Goal: Transaction & Acquisition: Subscribe to service/newsletter

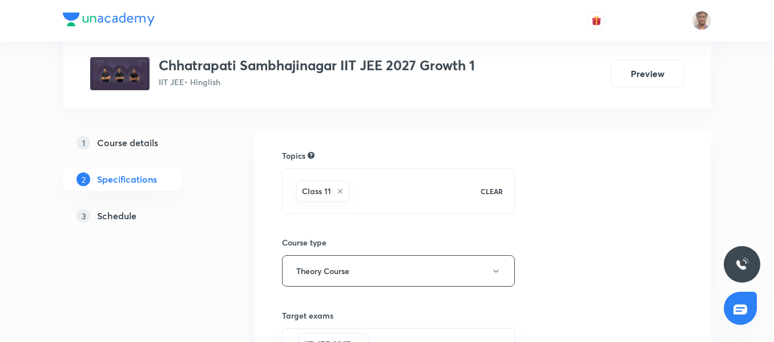
drag, startPoint x: 0, startPoint y: 0, endPoint x: 122, endPoint y: 136, distance: 182.8
click at [122, 136] on h5 "Course details" at bounding box center [127, 143] width 61 height 14
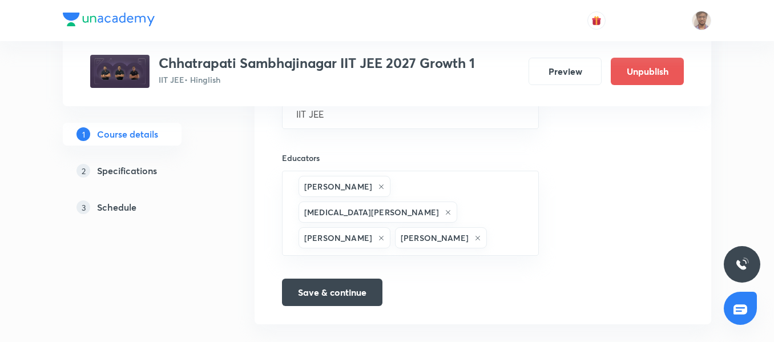
scroll to position [842, 0]
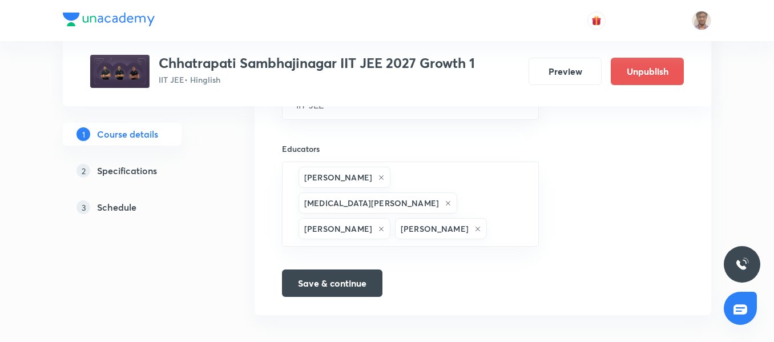
click at [143, 159] on link "2 Specifications" at bounding box center [140, 170] width 155 height 23
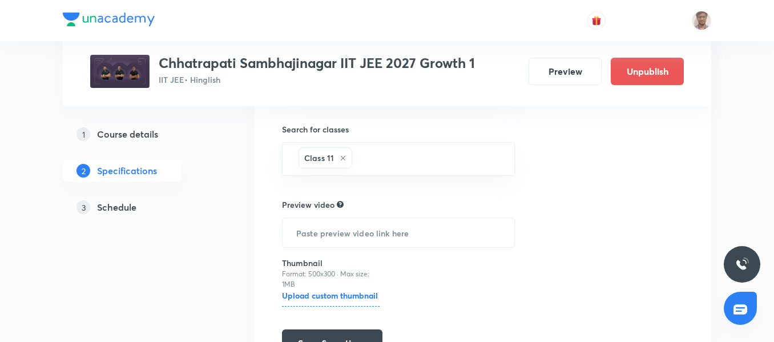
scroll to position [393, 0]
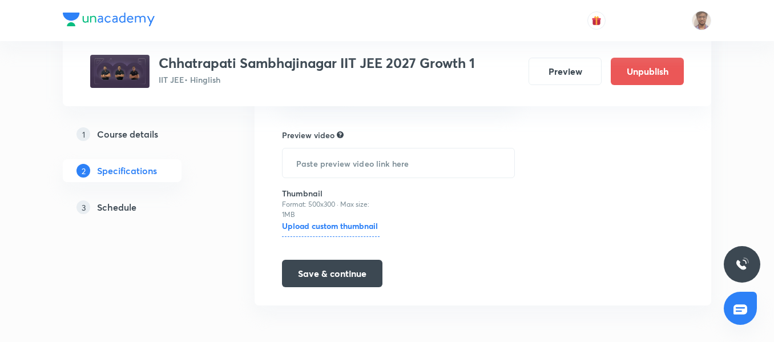
click at [141, 211] on div "3 Schedule" at bounding box center [143, 207] width 132 height 14
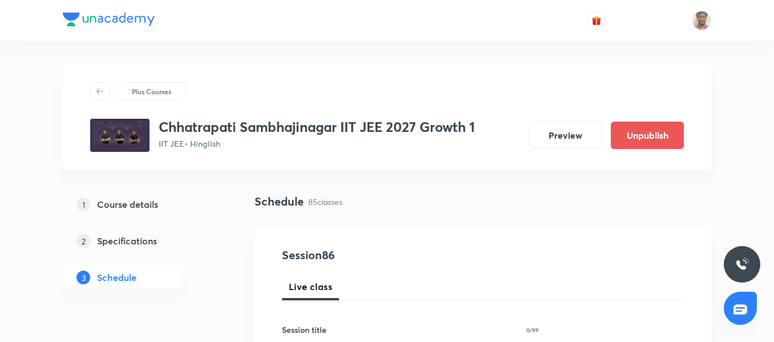
click at [133, 244] on h5 "Specifications" at bounding box center [127, 241] width 60 height 14
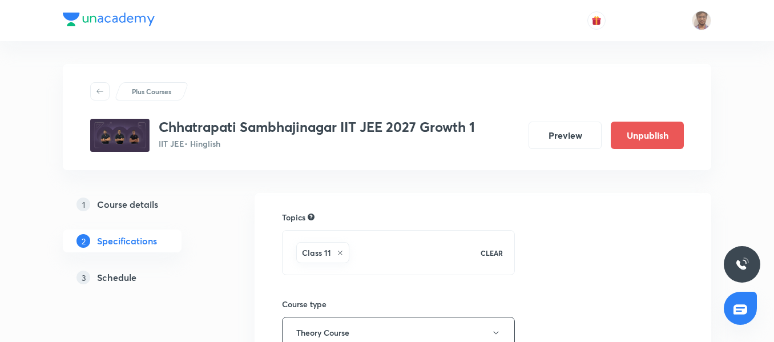
scroll to position [393, 0]
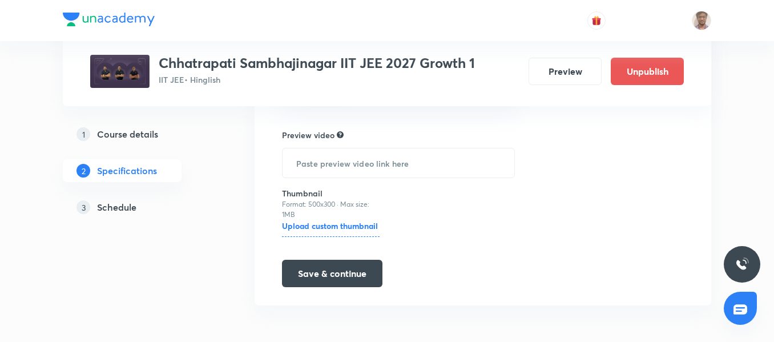
click at [143, 140] on h5 "Course details" at bounding box center [127, 134] width 61 height 14
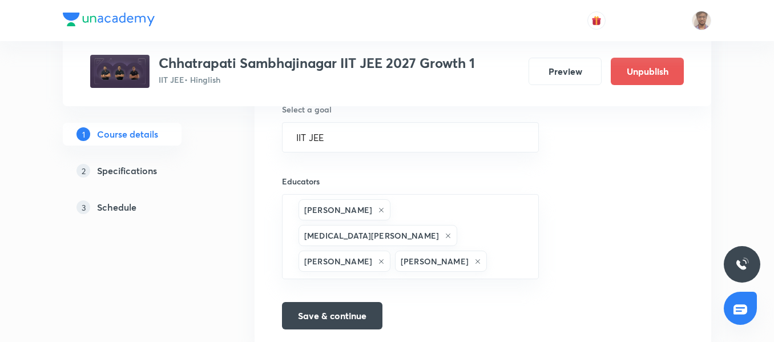
scroll to position [836, 0]
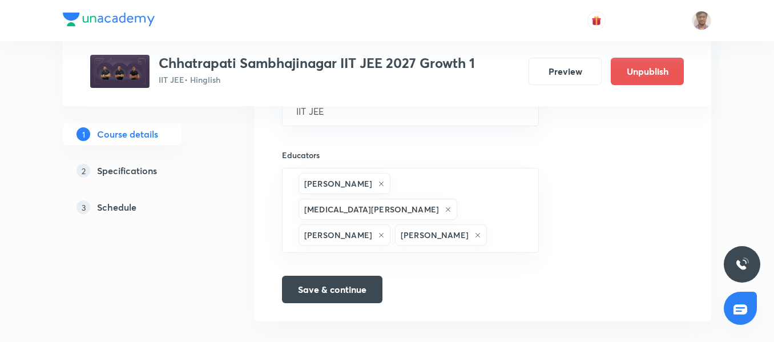
click at [128, 210] on h5 "Schedule" at bounding box center [116, 207] width 39 height 14
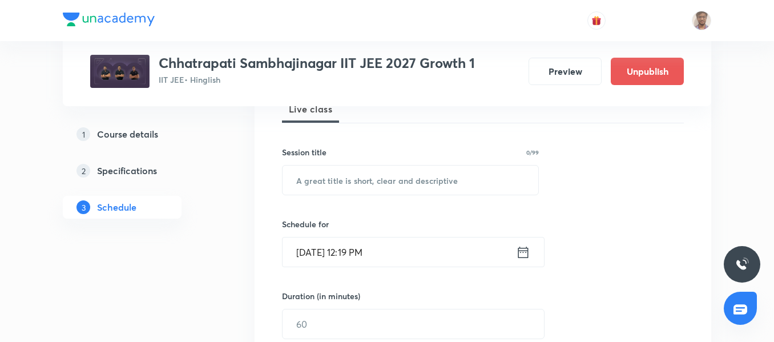
scroll to position [235, 0]
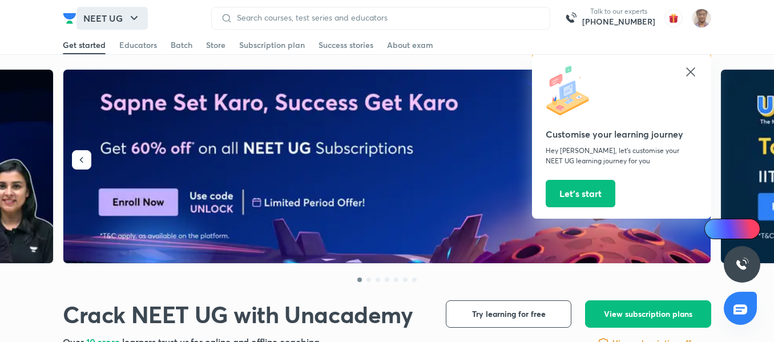
click at [130, 13] on icon "button" at bounding box center [134, 18] width 14 height 14
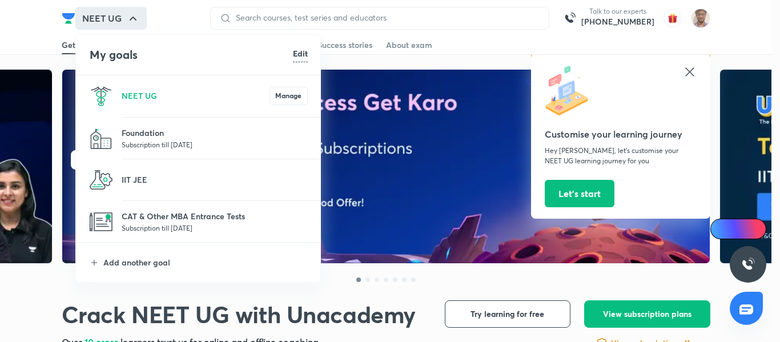
click at [188, 164] on li "IIT JEE" at bounding box center [199, 179] width 246 height 41
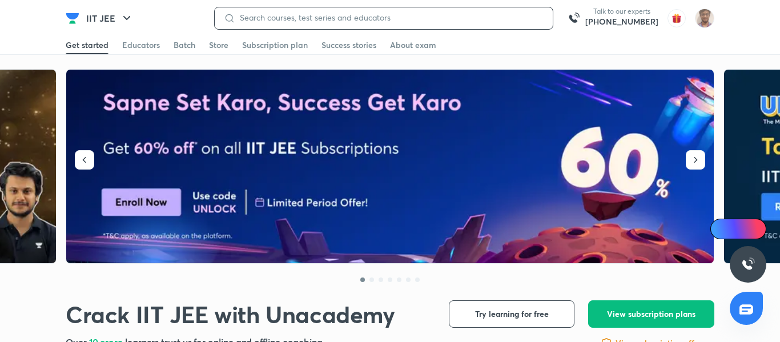
click at [301, 16] on input at bounding box center [389, 17] width 308 height 9
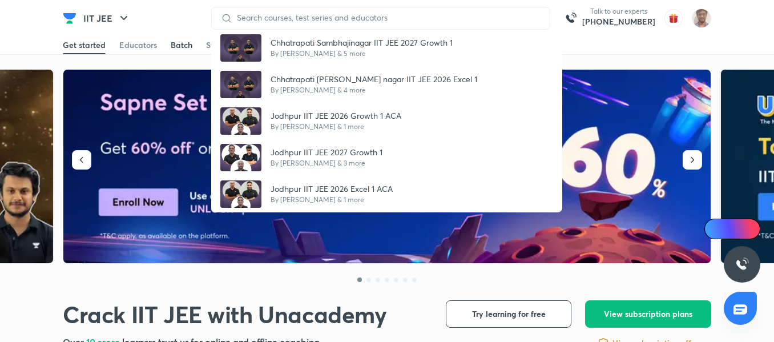
click at [183, 37] on link "Batch" at bounding box center [182, 45] width 22 height 18
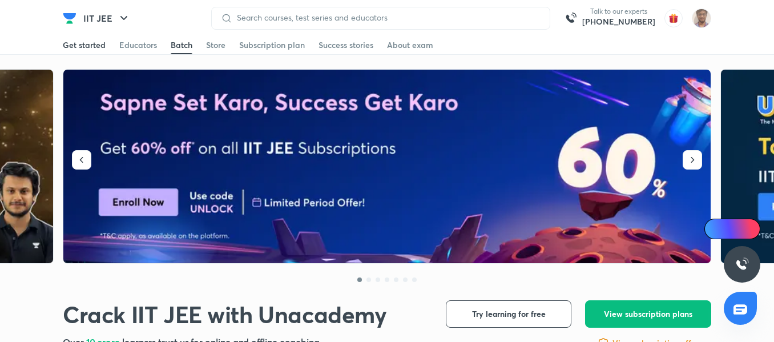
click at [99, 43] on div "Get started" at bounding box center [84, 44] width 43 height 11
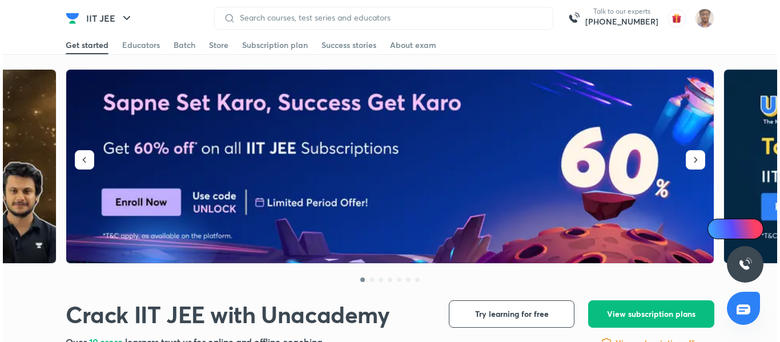
scroll to position [21, 0]
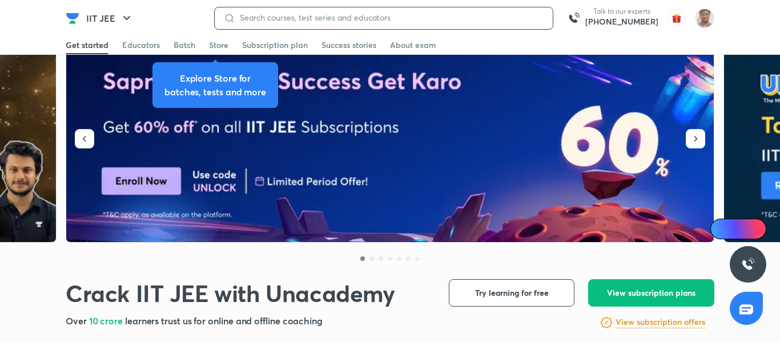
click at [267, 22] on input at bounding box center [389, 17] width 308 height 9
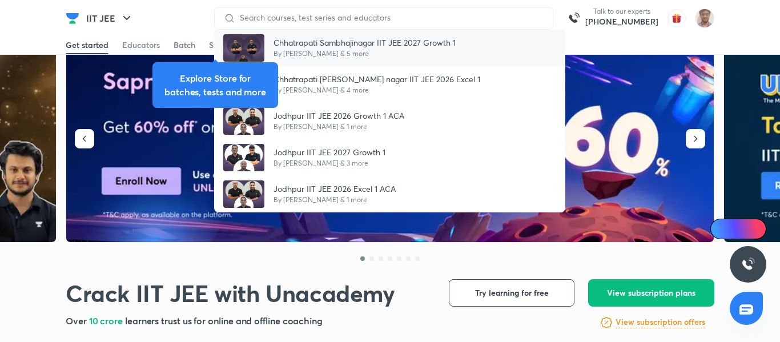
click at [330, 50] on p "By [PERSON_NAME] & 5 more" at bounding box center [365, 54] width 182 height 10
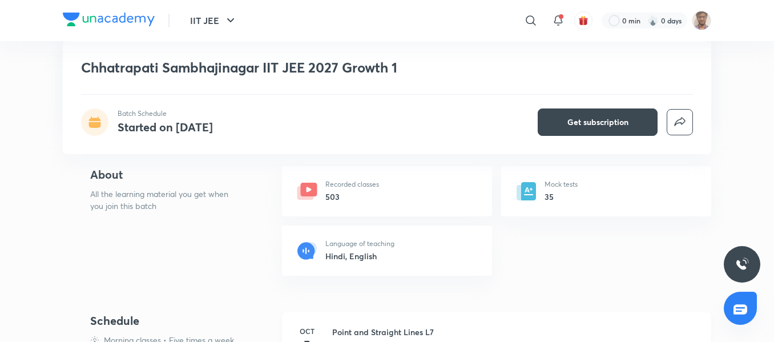
scroll to position [192, 0]
click at [372, 204] on div "Recorded classes 503" at bounding box center [387, 191] width 210 height 50
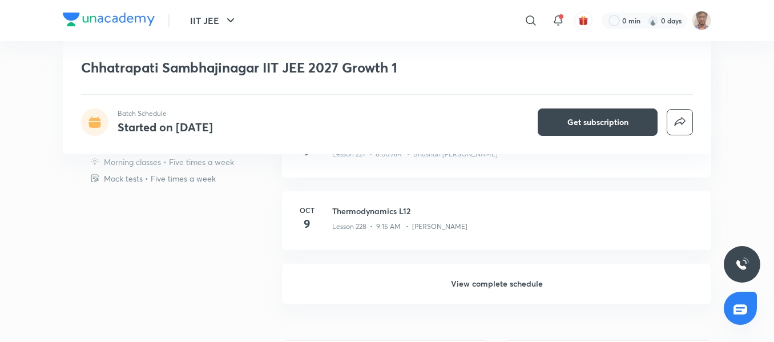
scroll to position [676, 0]
click at [434, 279] on h6 "View complete schedule" at bounding box center [496, 283] width 429 height 40
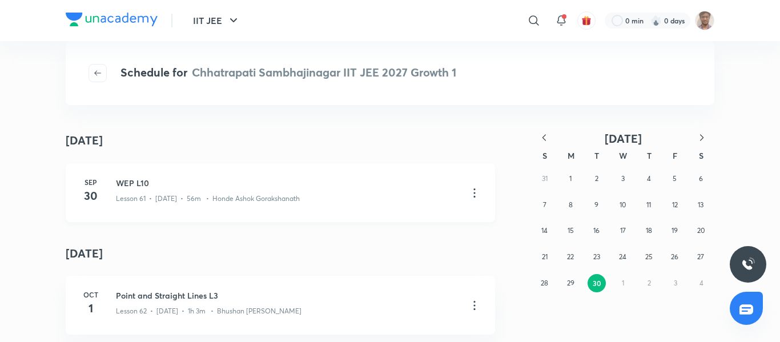
click at [215, 202] on p "Lesson 61 • [DATE] • 56m • Honde Ashok Gorakshanath" at bounding box center [208, 199] width 184 height 10
click at [106, 190] on div "[DATE] WEP L10 Lesson 61 • [DATE] • 56m • Honde Ashok Gorakshanath" at bounding box center [280, 192] width 429 height 59
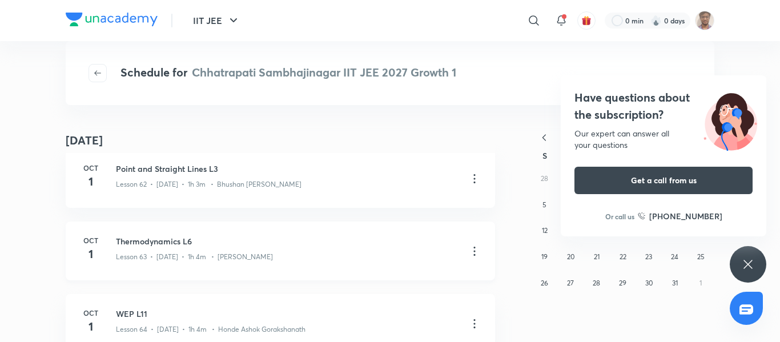
scroll to position [137, 0]
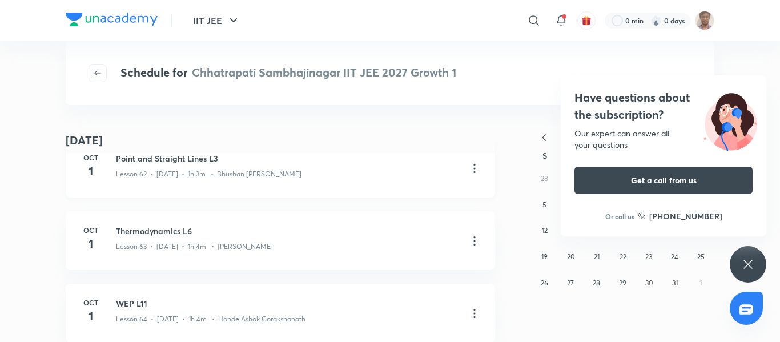
click at [195, 177] on p "Lesson 62 • [DATE] • 1h 3m • Bhushan [PERSON_NAME]" at bounding box center [209, 174] width 186 height 10
click at [194, 175] on p "Lesson 62 • [DATE] • 1h 3m • Bhushan [PERSON_NAME]" at bounding box center [209, 174] width 186 height 10
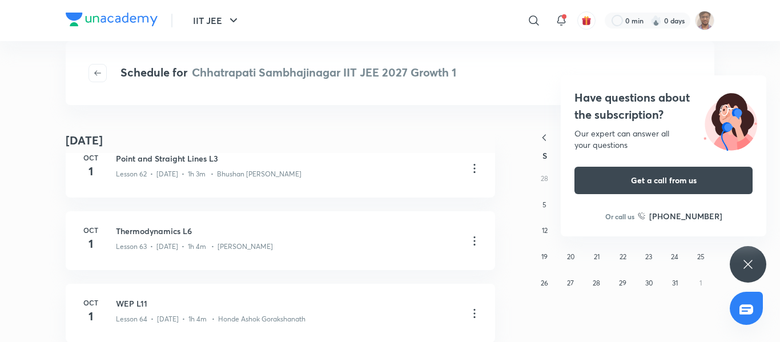
click at [747, 254] on div "Have questions about the subscription? Our expert can answer all your questions…" at bounding box center [748, 264] width 37 height 37
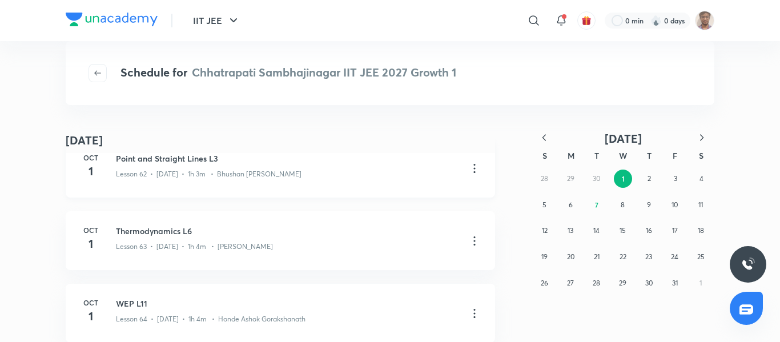
click at [473, 169] on icon at bounding box center [475, 169] width 14 height 14
click at [472, 169] on icon at bounding box center [475, 169] width 14 height 14
click at [344, 161] on h3 "Point and Straight Lines L3" at bounding box center [287, 158] width 343 height 12
click at [89, 155] on h6 "Oct" at bounding box center [90, 157] width 23 height 10
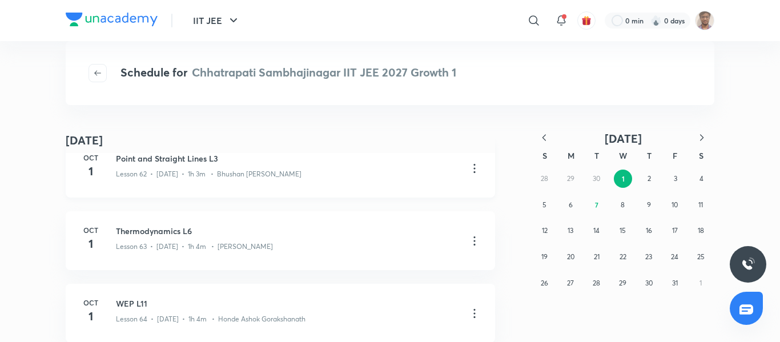
click at [89, 155] on h6 "Oct" at bounding box center [90, 157] width 23 height 10
click at [100, 75] on icon "button" at bounding box center [97, 73] width 9 height 9
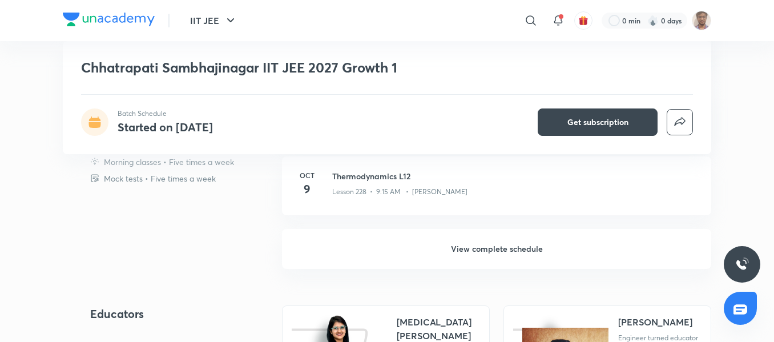
scroll to position [710, 0]
click at [588, 119] on span "Get subscription" at bounding box center [598, 121] width 61 height 11
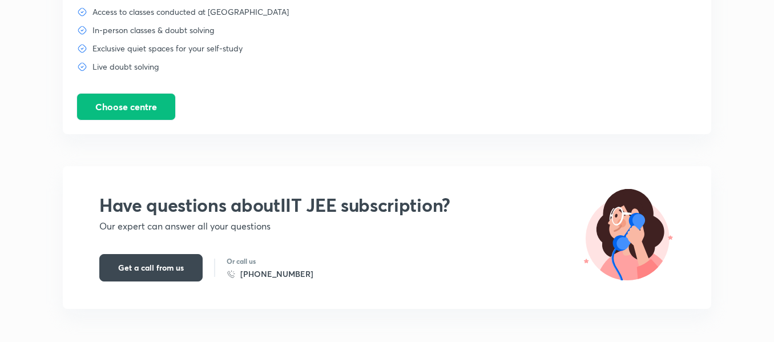
scroll to position [649, 0]
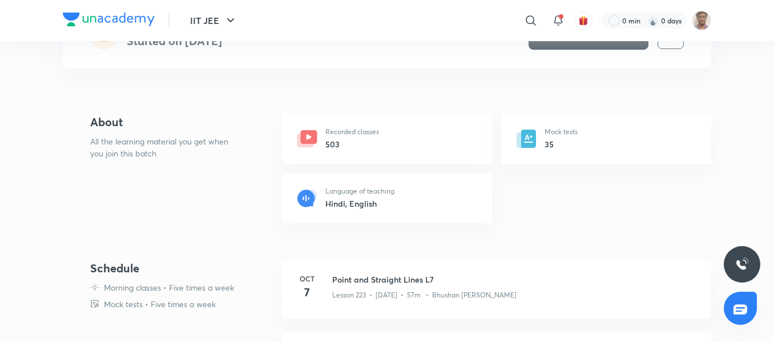
scroll to position [152, 0]
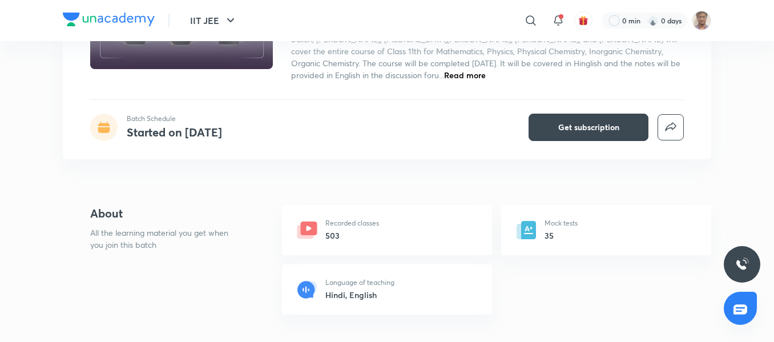
click at [394, 243] on div "Recorded classes 503" at bounding box center [387, 230] width 210 height 50
click at [315, 223] on icon at bounding box center [309, 229] width 17 height 14
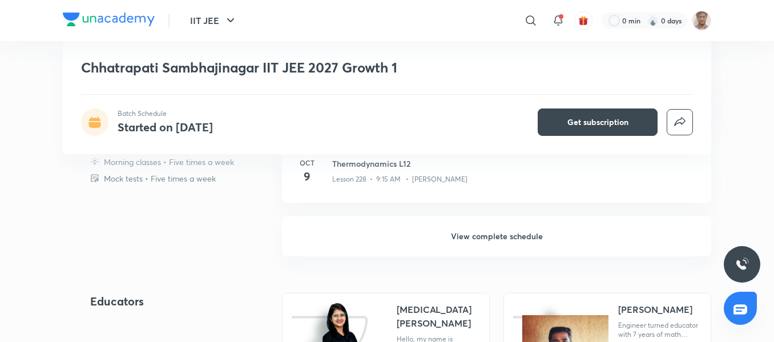
scroll to position [723, 0]
click at [457, 232] on h6 "View complete schedule" at bounding box center [496, 236] width 429 height 40
